Goal: Transaction & Acquisition: Purchase product/service

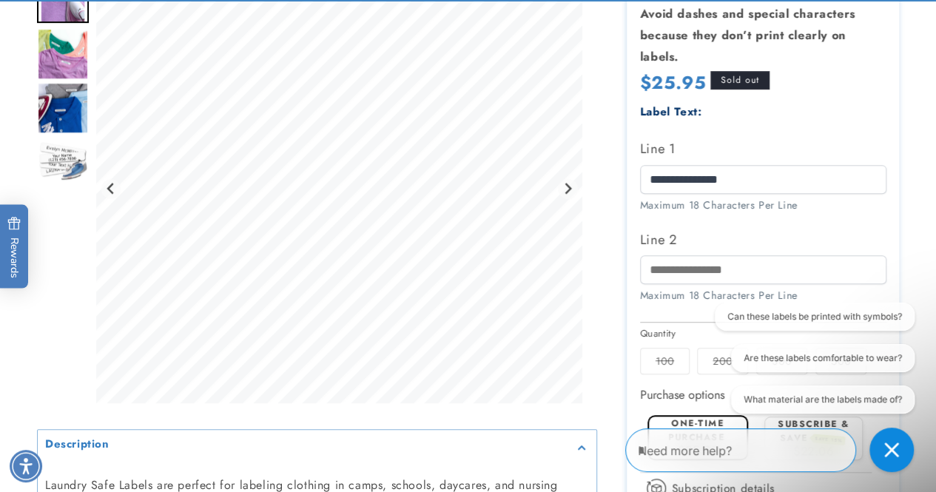
scroll to position [370, 0]
click at [667, 357] on label "100 Variant sold out or unavailable" at bounding box center [665, 361] width 50 height 27
click at [716, 360] on div "Can these labels be printed with symbols? Are these labels comfortable to wear?…" at bounding box center [807, 361] width 213 height 117
click at [716, 358] on div "Can these labels be printed with symbols? Are these labels comfortable to wear?…" at bounding box center [807, 361] width 213 height 117
click at [919, 260] on div at bounding box center [468, 232] width 936 height 912
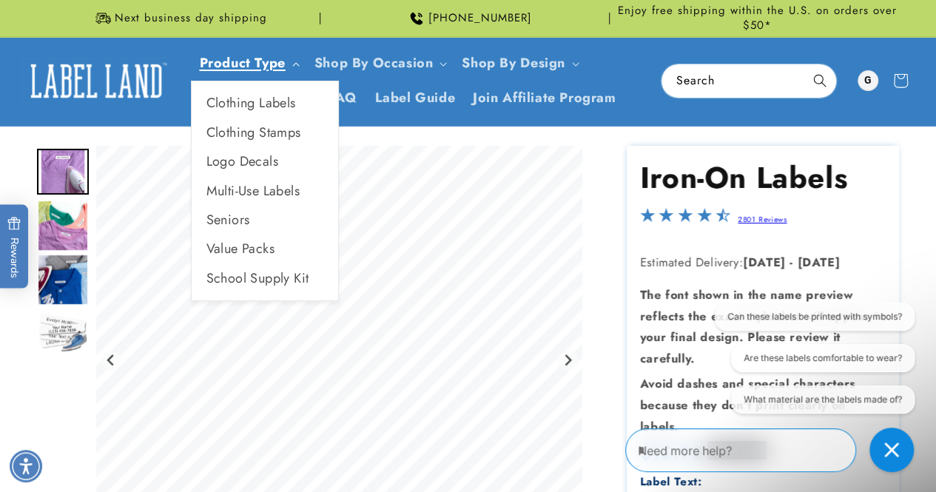
click at [272, 63] on link "Product Type" at bounding box center [243, 62] width 86 height 19
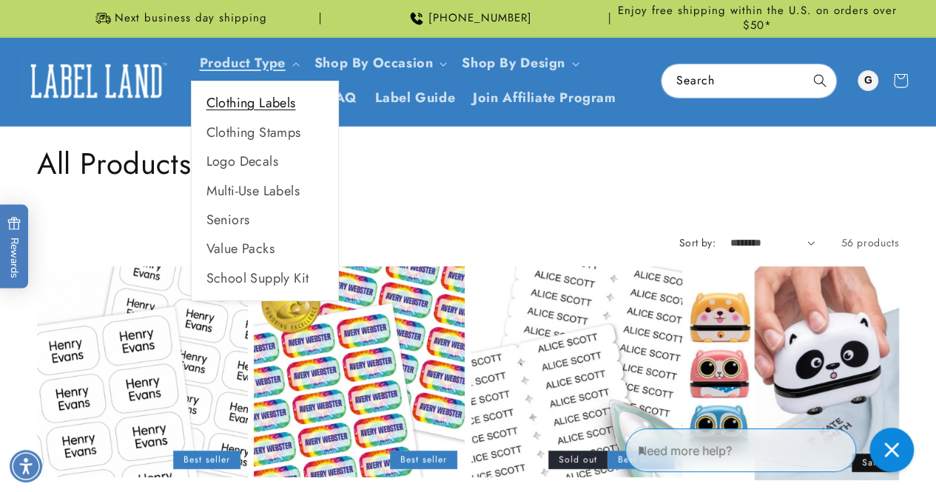
click at [261, 106] on link "Clothing Labels" at bounding box center [265, 103] width 146 height 29
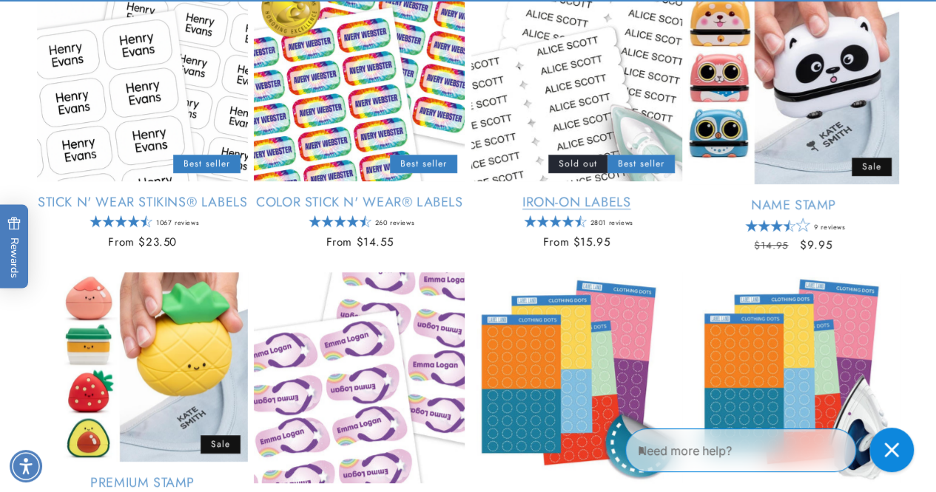
click at [567, 202] on link "Iron-On Labels" at bounding box center [576, 202] width 211 height 17
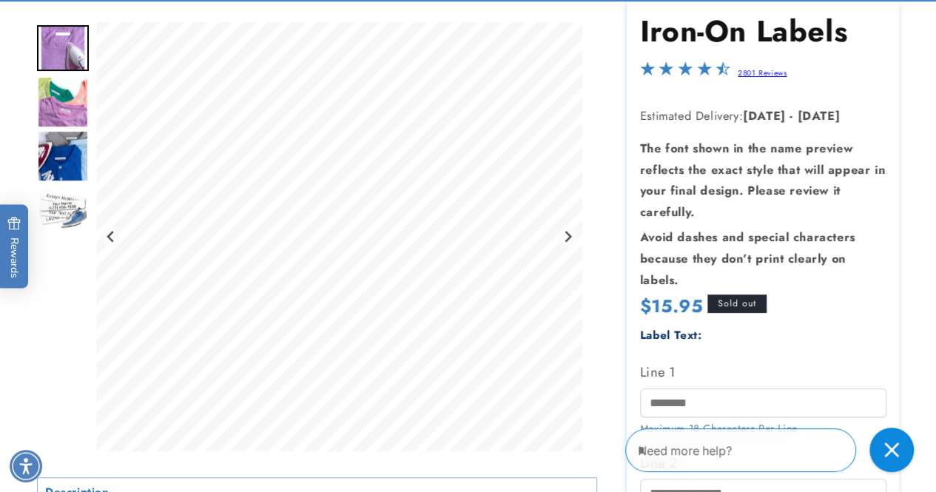
scroll to position [148, 0]
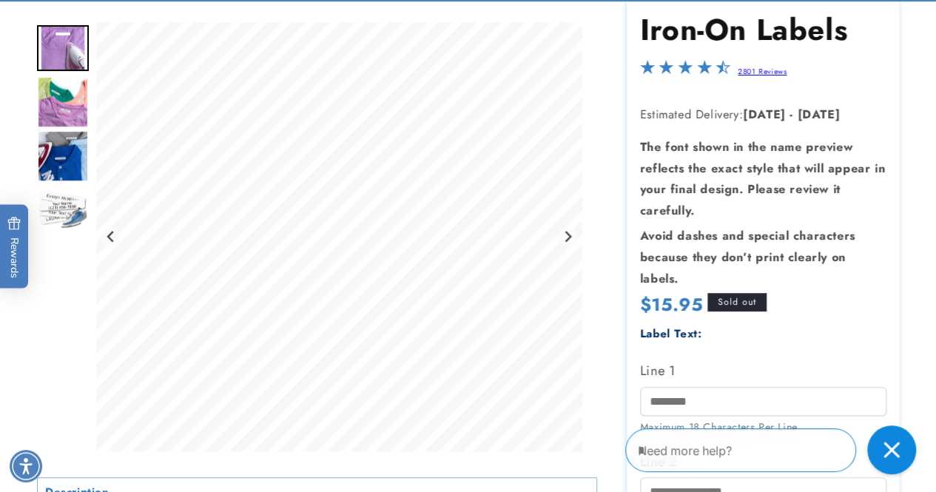
click at [890, 447] on icon "Close gorgias live chat" at bounding box center [891, 450] width 16 height 16
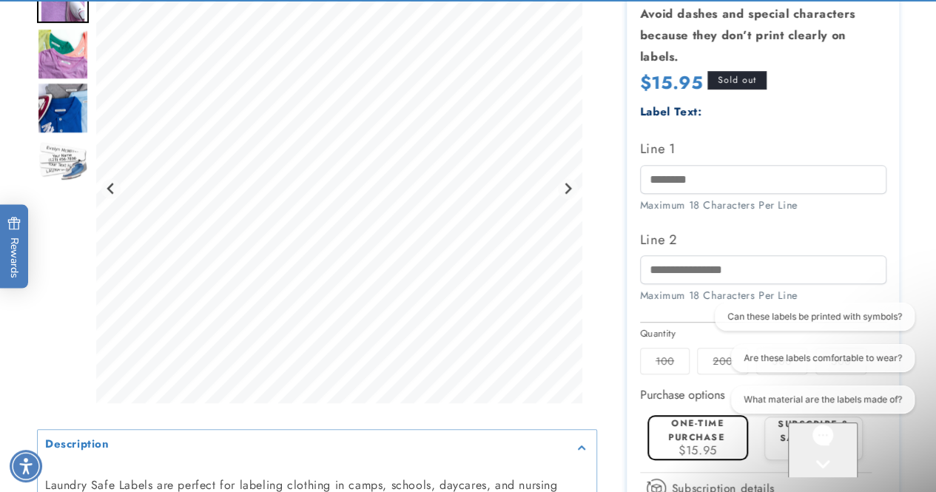
scroll to position [0, 0]
